Goal: Task Accomplishment & Management: Manage account settings

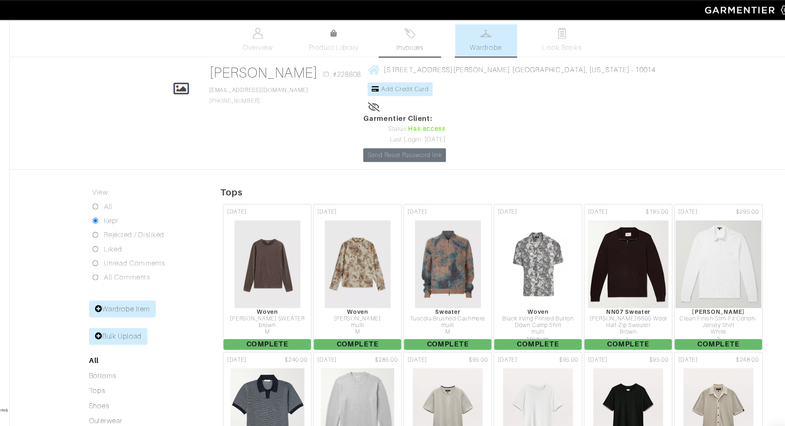
click at [435, 30] on link "Invoices" at bounding box center [423, 38] width 58 height 30
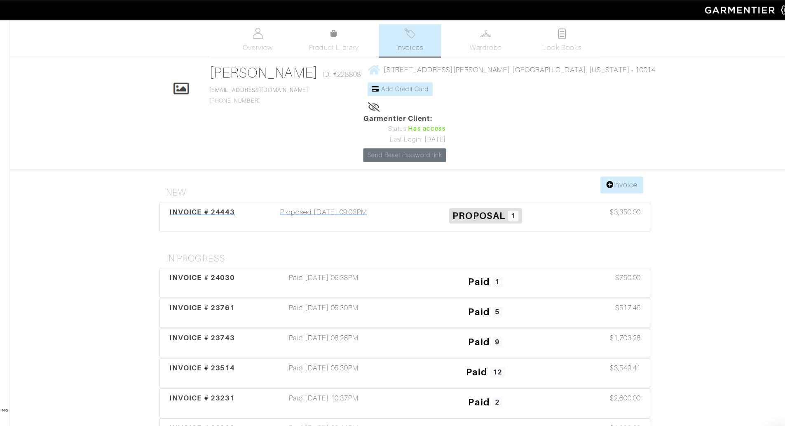
click at [408, 193] on div "Proposed [DATE] 09:03PM" at bounding box center [342, 202] width 151 height 19
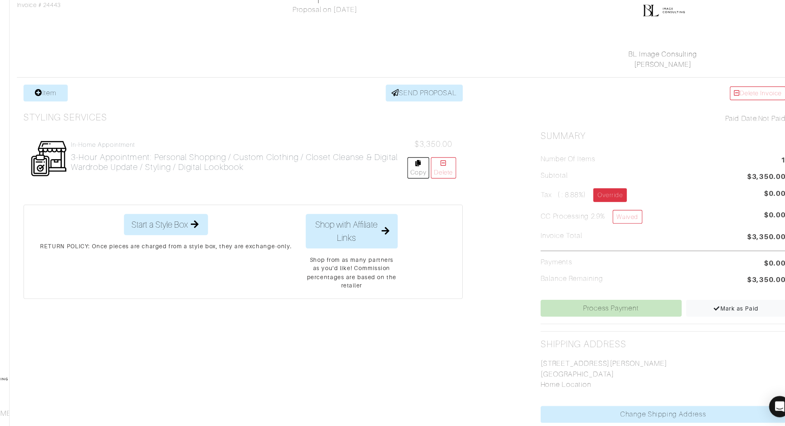
scroll to position [101, 0]
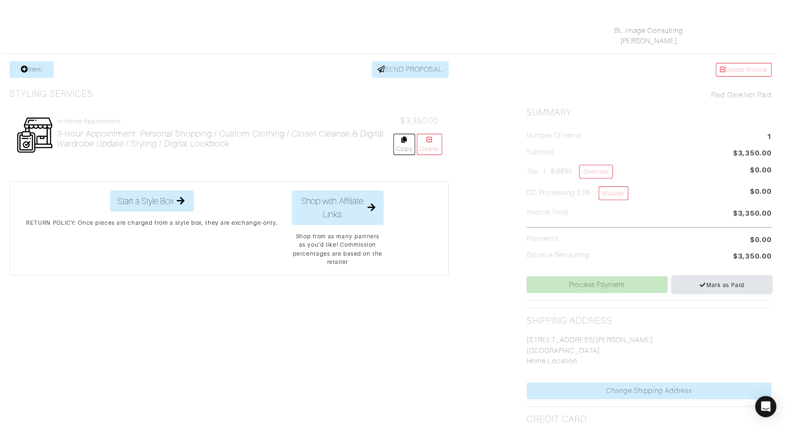
click at [712, 294] on span "Mark as Paid" at bounding box center [726, 295] width 42 height 6
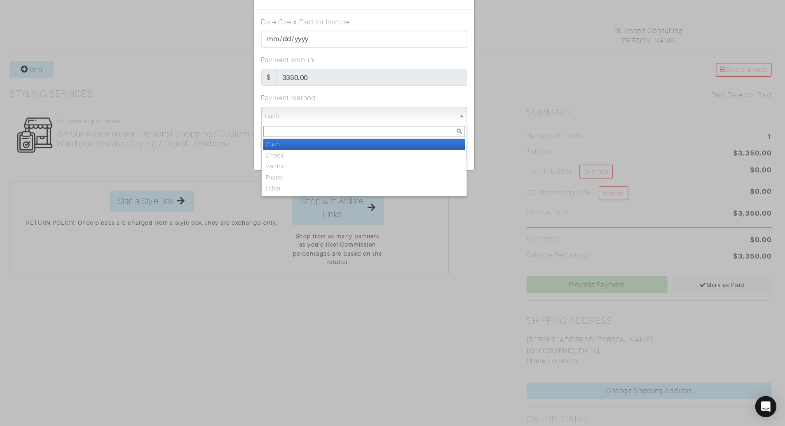
click at [404, 136] on span "Cash" at bounding box center [389, 137] width 177 height 16
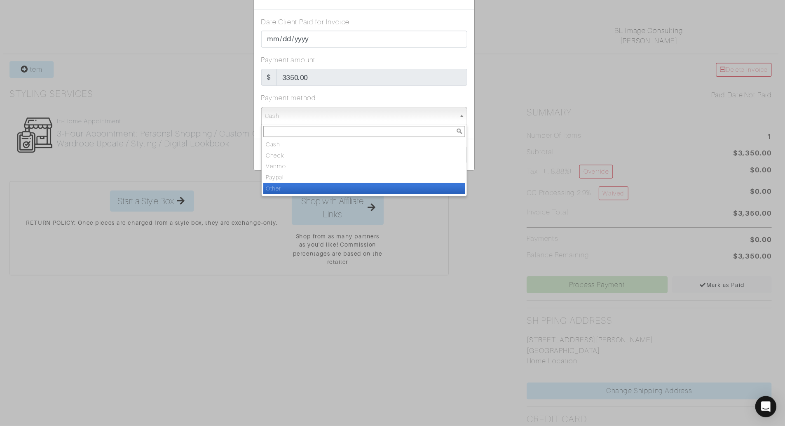
click at [396, 202] on li "Other" at bounding box center [393, 205] width 188 height 10
select select "Other"
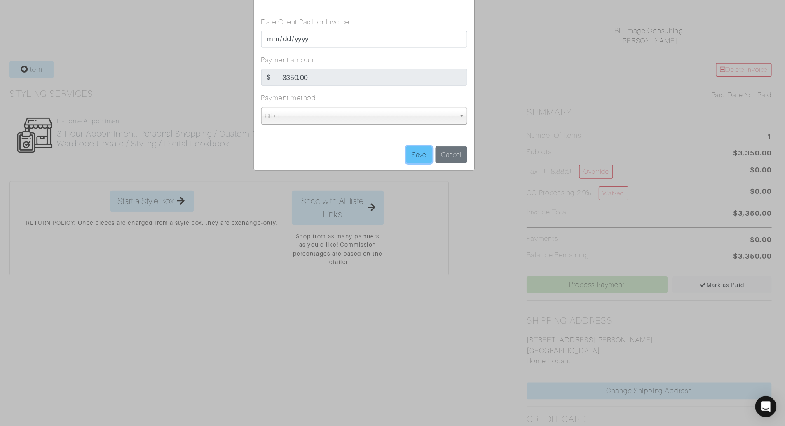
click at [436, 178] on input "Save" at bounding box center [444, 173] width 24 height 16
type input "Save"
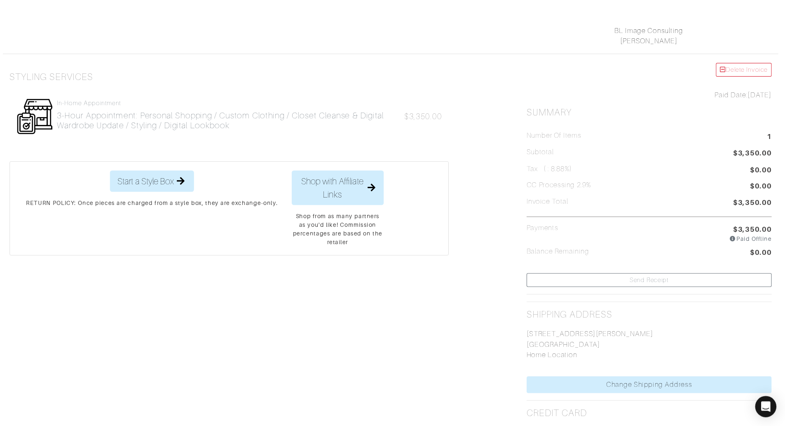
scroll to position [0, 0]
